Goal: Navigation & Orientation: Understand site structure

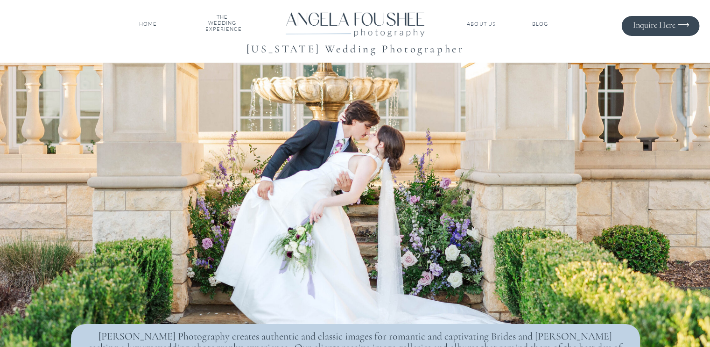
click at [226, 19] on nav "THE WEDDING EXPERIENCE" at bounding box center [222, 24] width 34 height 20
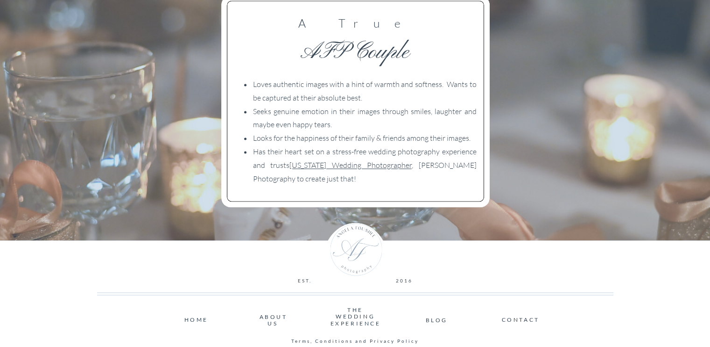
scroll to position [1606, 0]
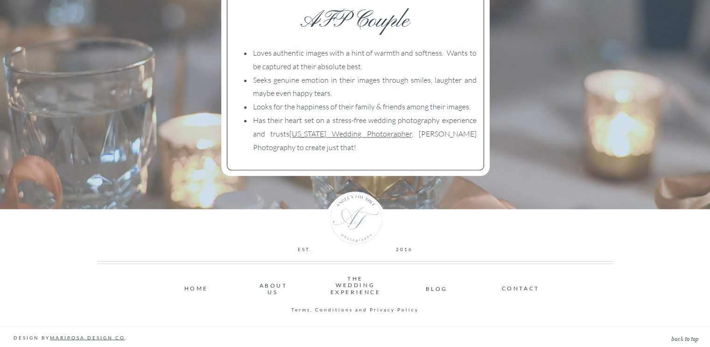
click at [276, 287] on nav "ABOUT US" at bounding box center [273, 285] width 27 height 6
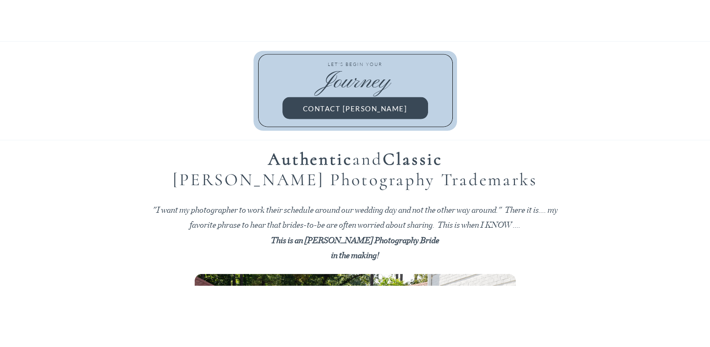
scroll to position [2101, 0]
